Goal: Task Accomplishment & Management: Complete application form

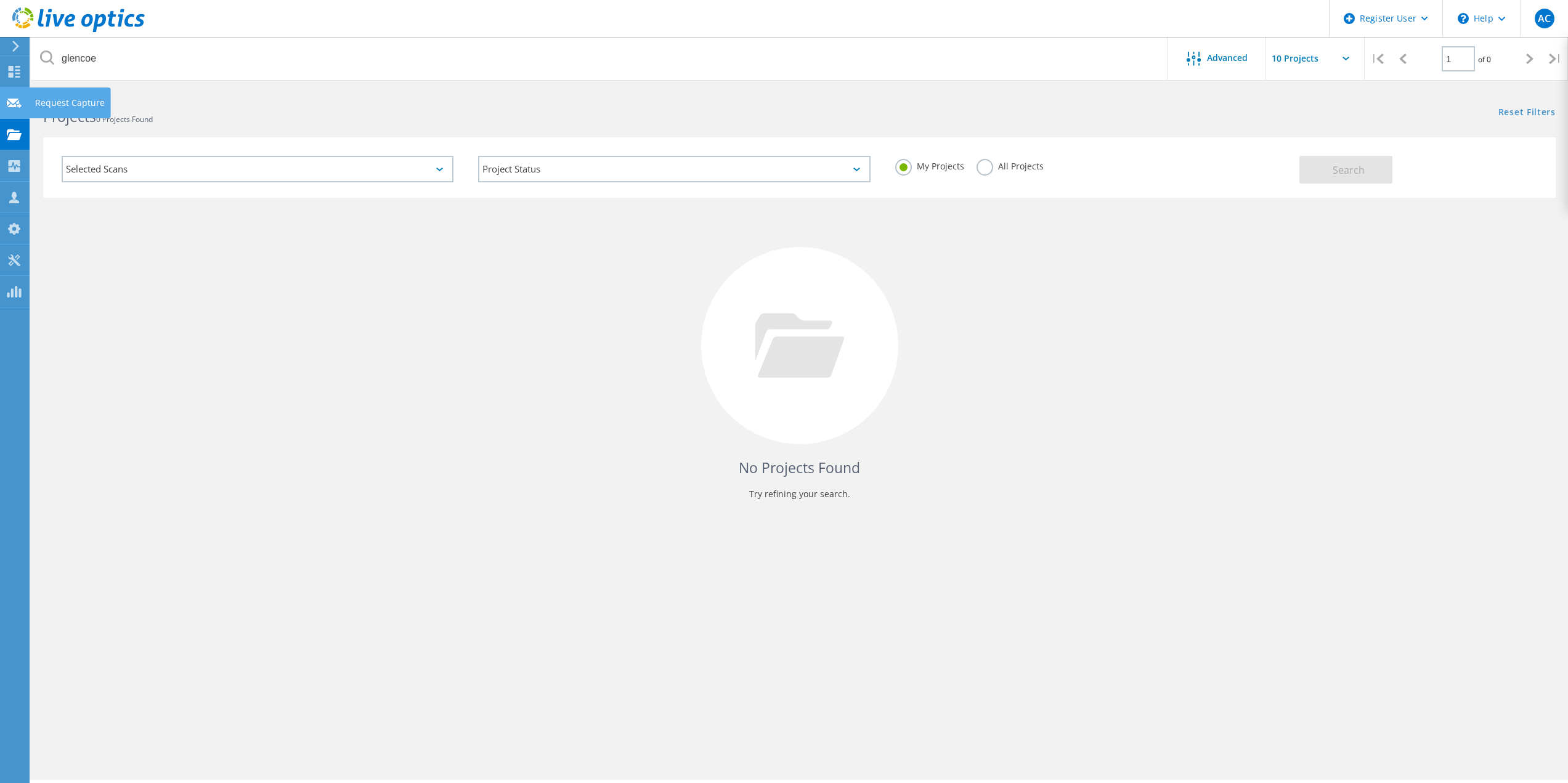
click at [13, 104] on icon at bounding box center [14, 104] width 15 height 12
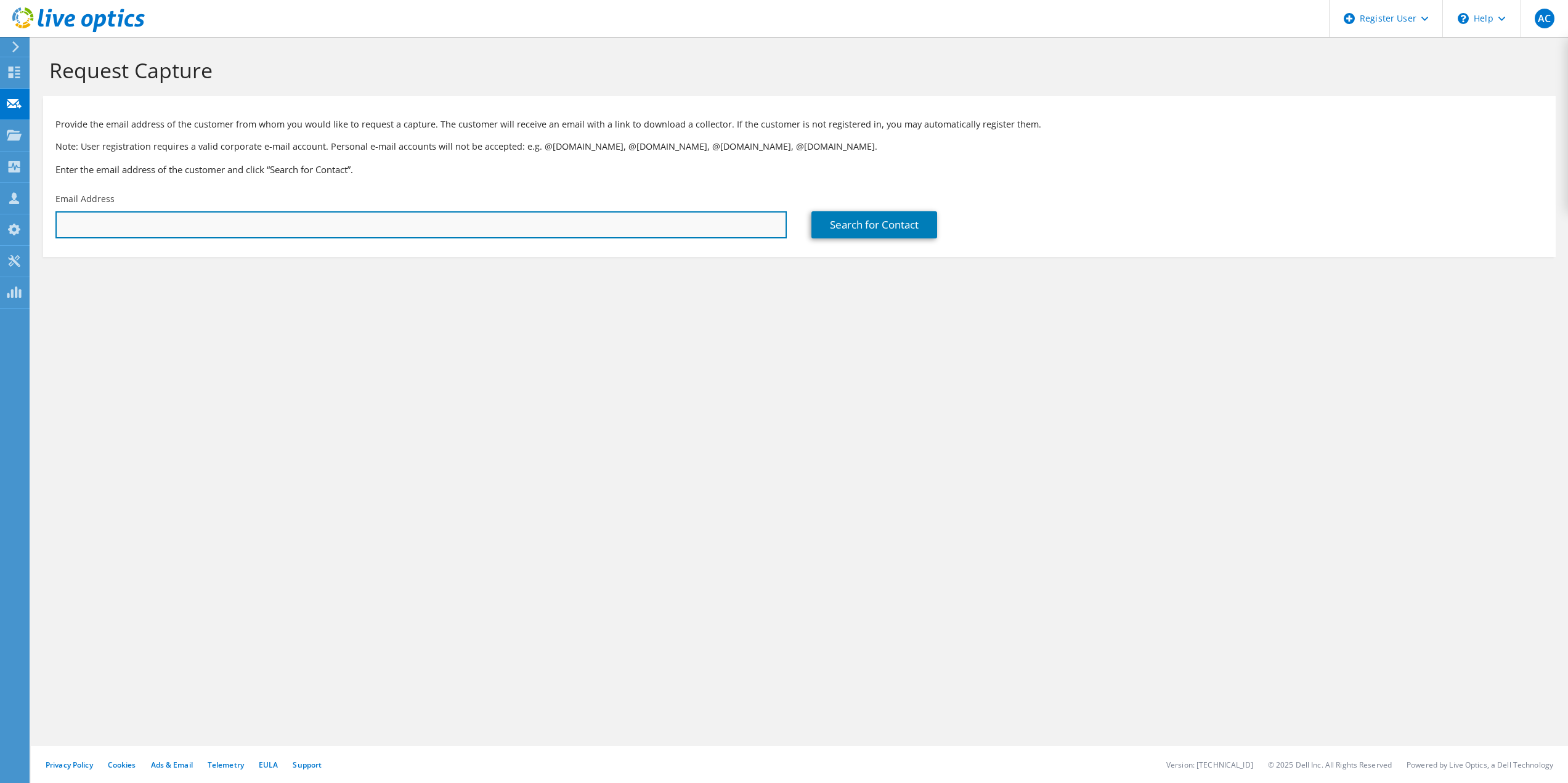
click at [385, 229] on input "text" at bounding box center [421, 224] width 731 height 27
paste input "Shawn Meyer <smeyer@rj2t.com>"
drag, startPoint x: 125, startPoint y: 226, endPoint x: 44, endPoint y: 228, distance: 81.0
click at [44, 228] on div "Email Address Shawn Meyer <smeyer@rj2t.com>" at bounding box center [421, 215] width 756 height 58
click at [202, 229] on input "smeyer@rj2t.com>" at bounding box center [421, 224] width 731 height 27
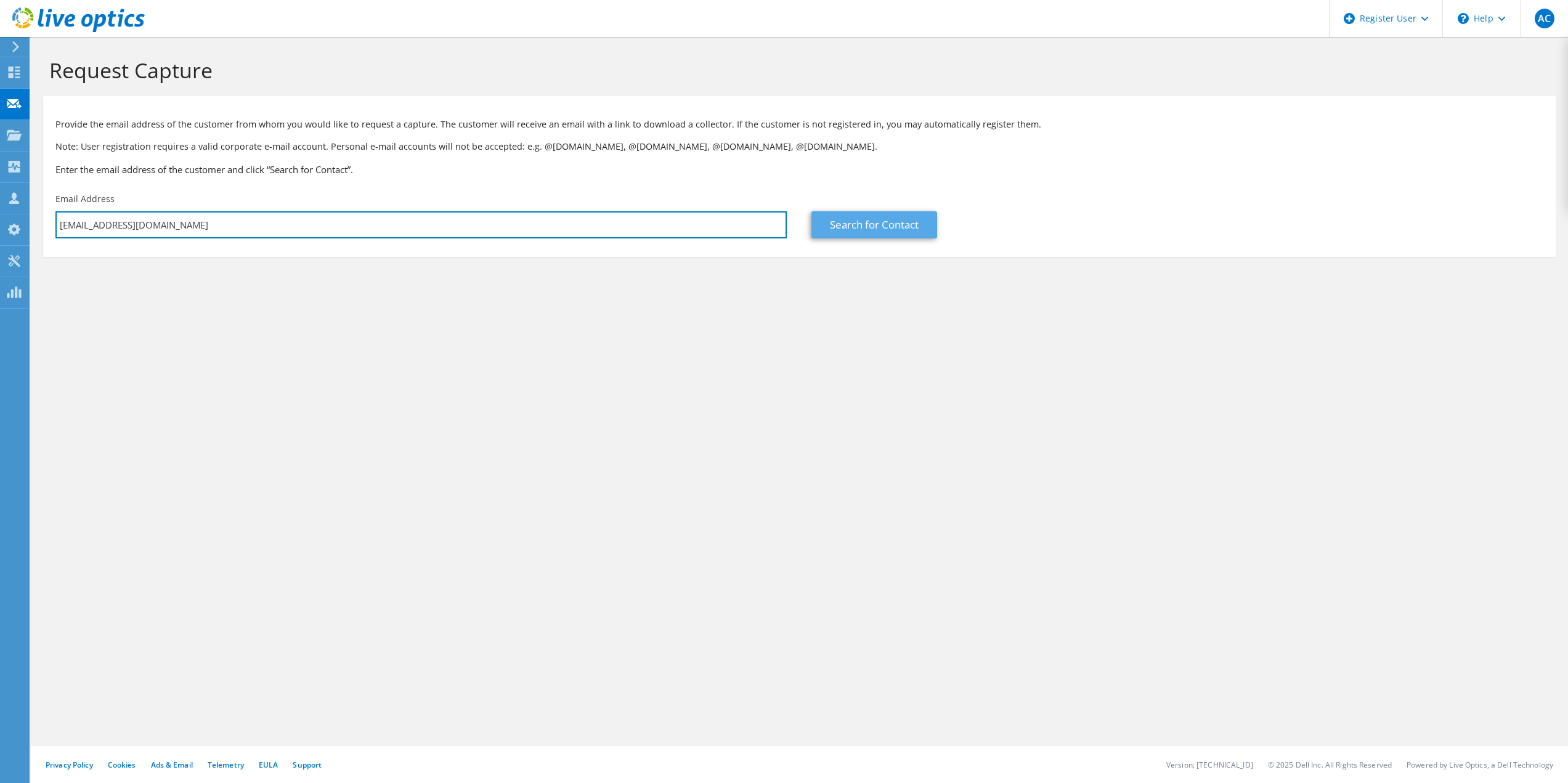
type input "smeyer@rj2t.com"
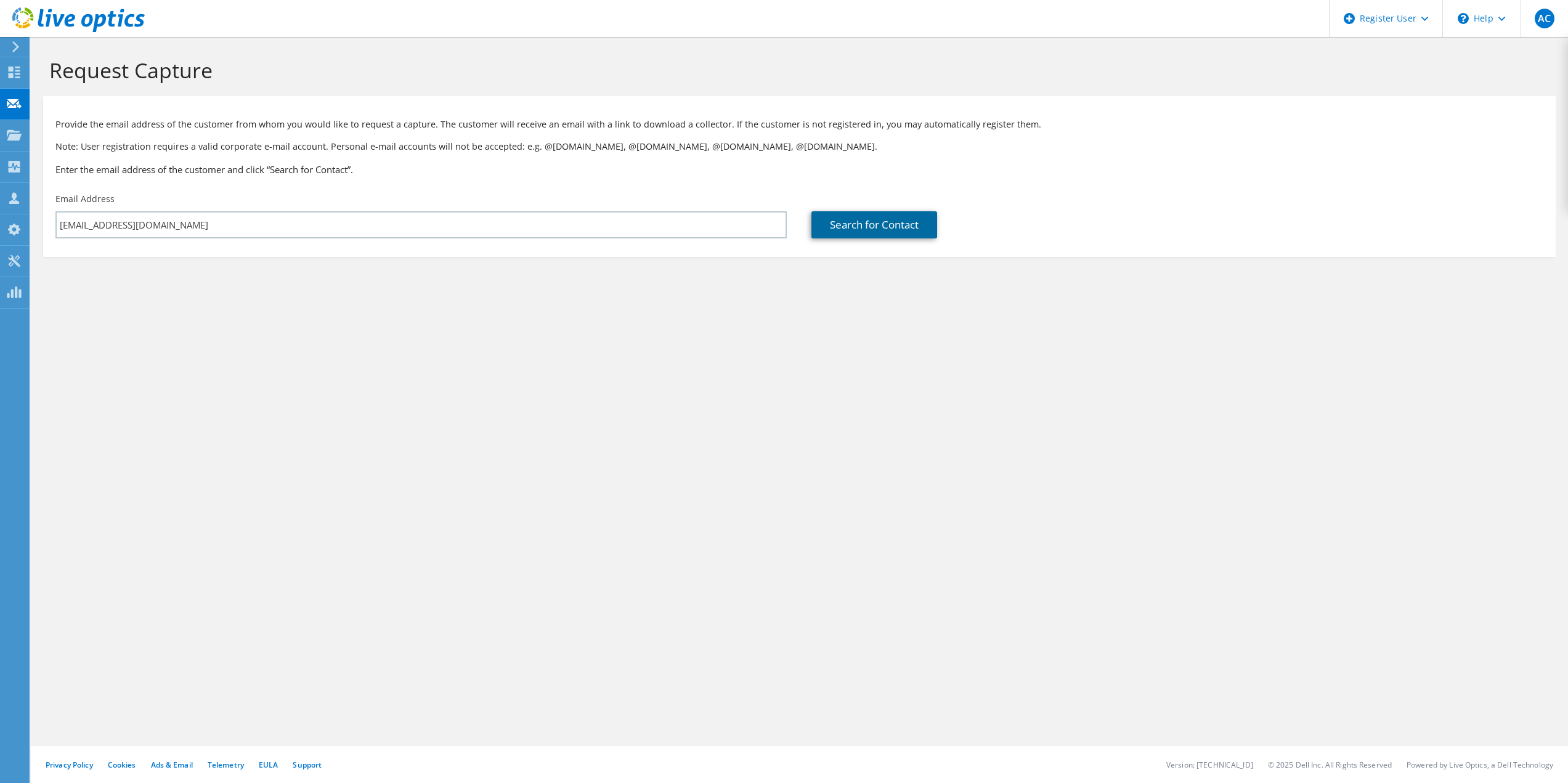
click at [840, 221] on link "Search for Contact" at bounding box center [874, 224] width 126 height 27
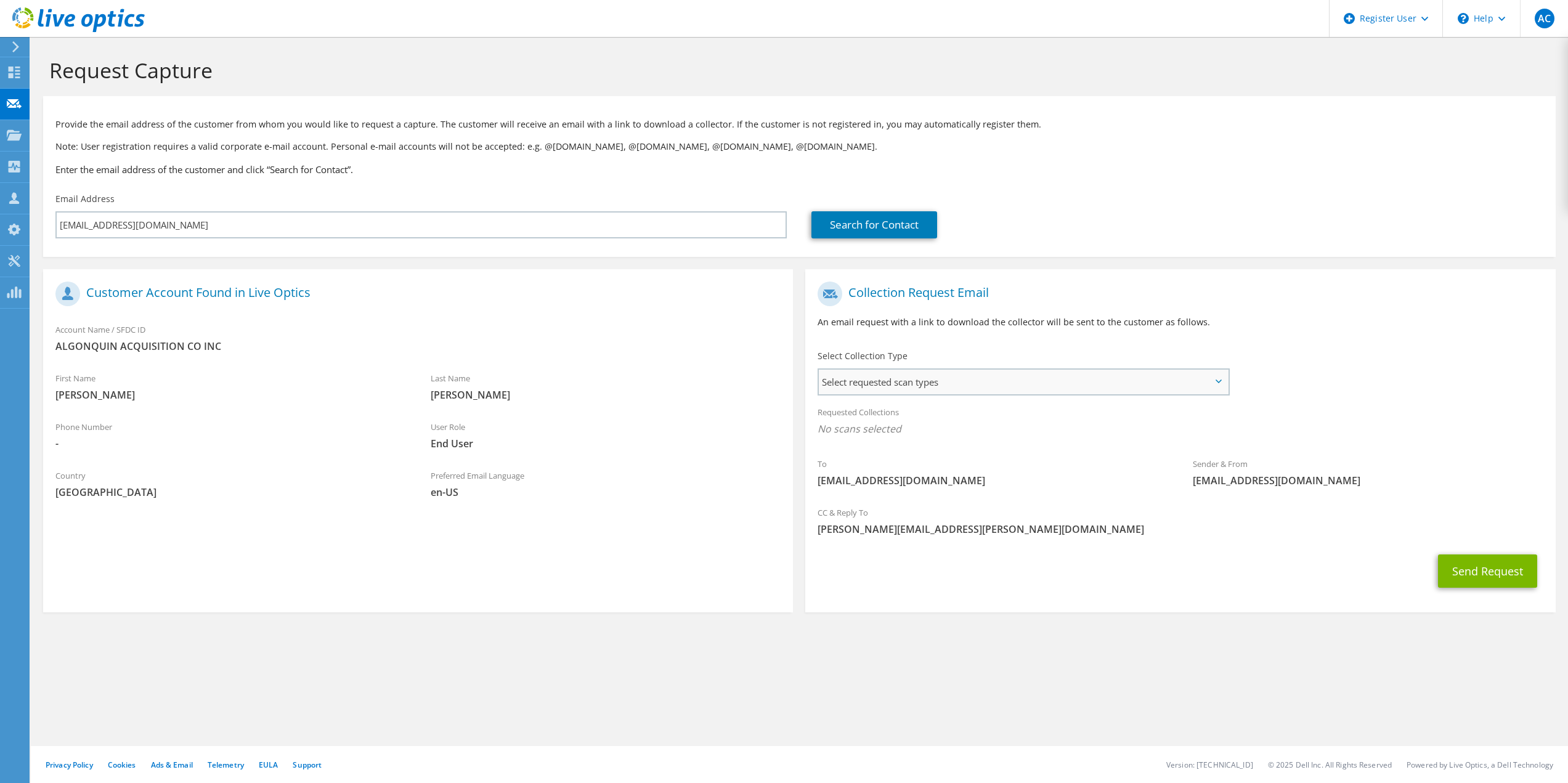
click at [917, 384] on span "Select requested scan types" at bounding box center [1023, 381] width 409 height 24
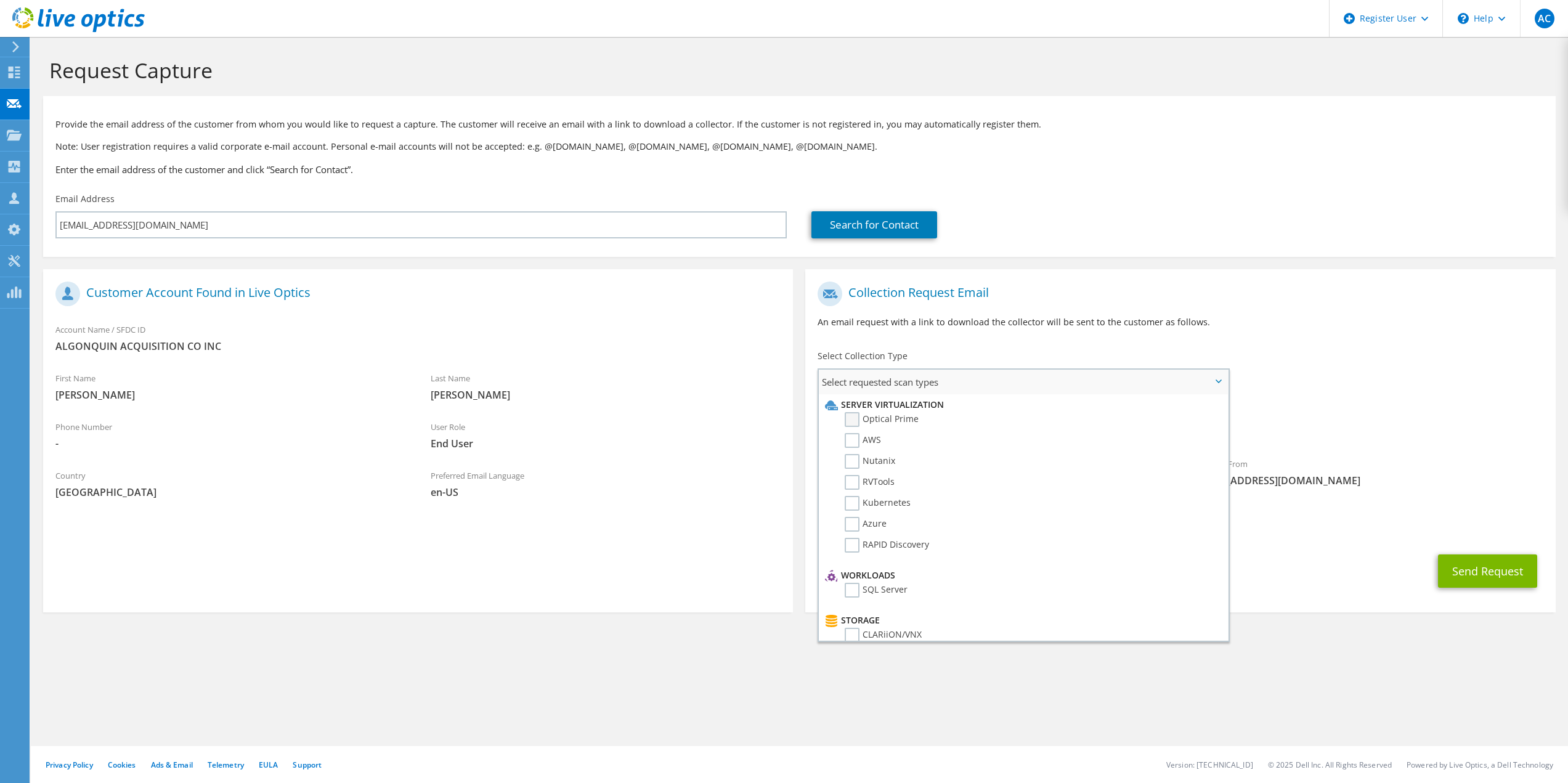
click at [891, 421] on label "Optical Prime" at bounding box center [882, 420] width 74 height 15
click at [0, 0] on input "Optical Prime" at bounding box center [0, 0] width 0 height 0
click at [1378, 421] on div "Requested Collections No scans selected Optical Prime" at bounding box center [1180, 423] width 750 height 50
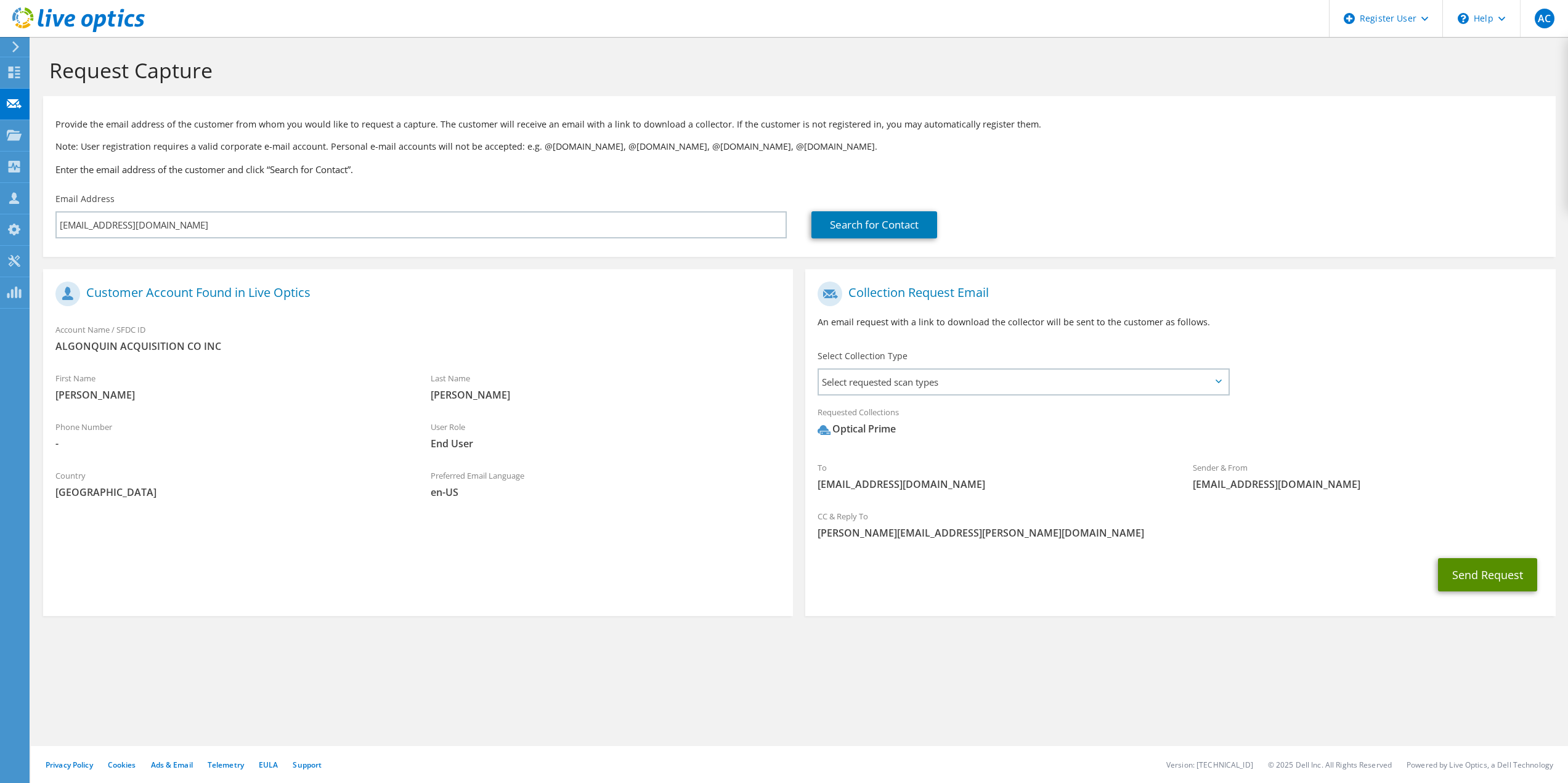
click at [1467, 586] on button "Send Request" at bounding box center [1488, 574] width 99 height 33
